Goal: Share content: Share content

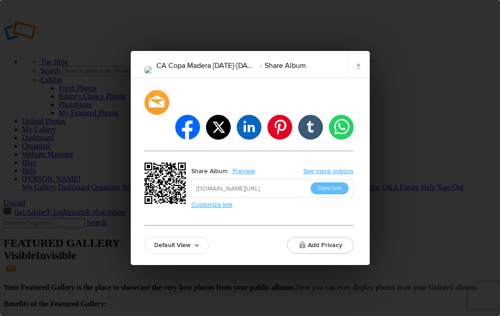
click at [362, 78] on link "×" at bounding box center [358, 65] width 23 height 28
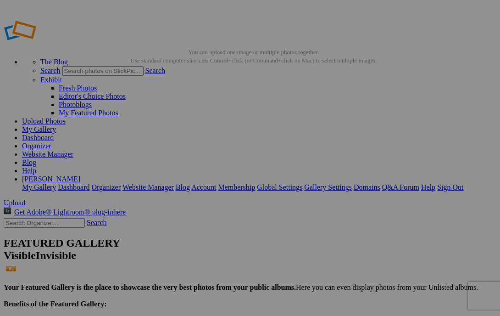
click at [79, 218] on input "text" at bounding box center [44, 223] width 81 height 10
type input "wrap"
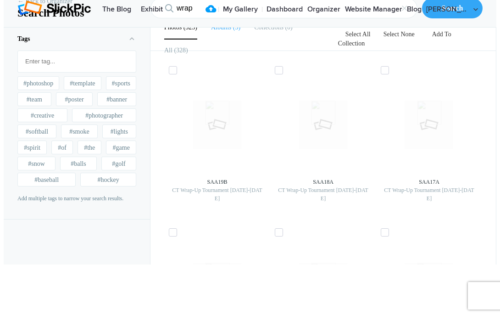
click at [231, 31] on span "3" at bounding box center [235, 27] width 9 height 7
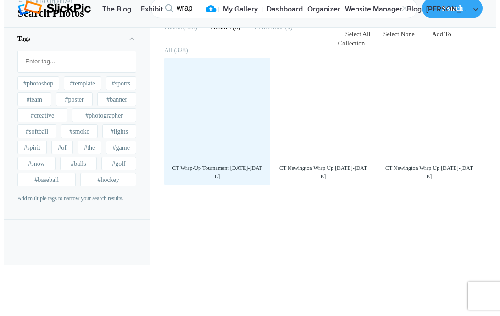
click at [237, 159] on div at bounding box center [217, 110] width 97 height 97
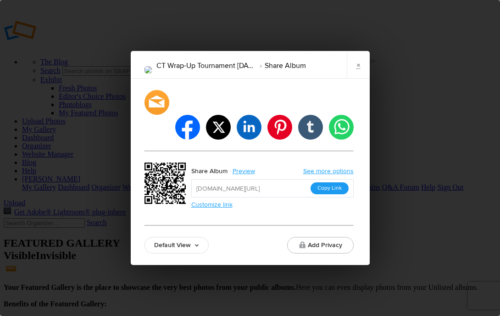
click at [335, 182] on button "Copy Link" at bounding box center [330, 188] width 38 height 12
click at [352, 75] on link "×" at bounding box center [358, 65] width 23 height 28
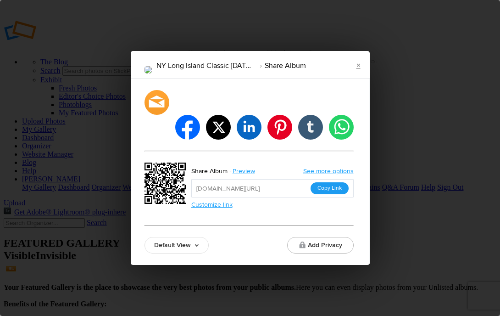
click at [324, 182] on button "Copy Link" at bounding box center [330, 188] width 38 height 12
click at [353, 70] on link "×" at bounding box center [358, 65] width 23 height 28
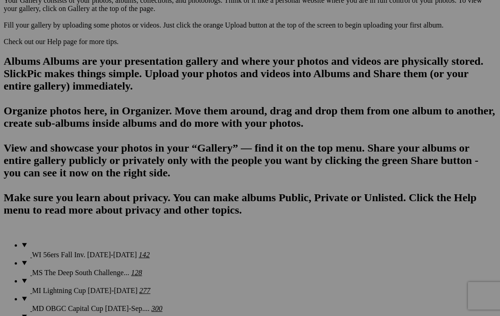
scroll to position [563, 0]
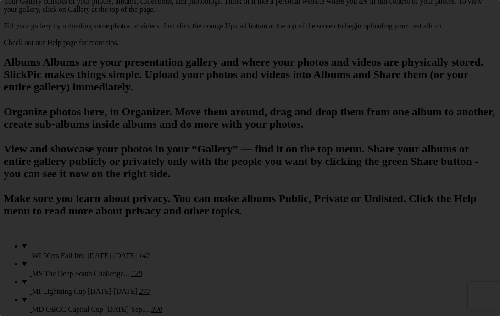
scroll to position [0, 0]
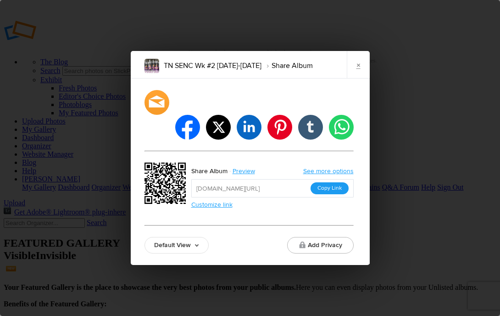
click at [338, 182] on button "Copy Link" at bounding box center [330, 188] width 38 height 12
